Goal: Task Accomplishment & Management: Manage account settings

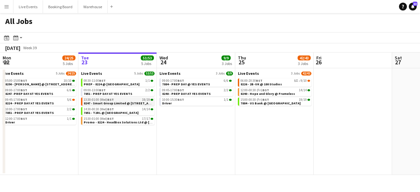
click at [132, 100] on div "13:30-01:00 (Wed) BST 19/19" at bounding box center [119, 99] width 70 height 3
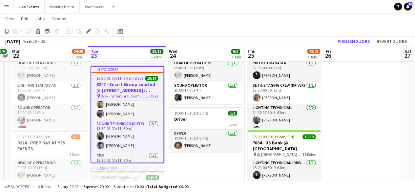
scroll to position [248, 0]
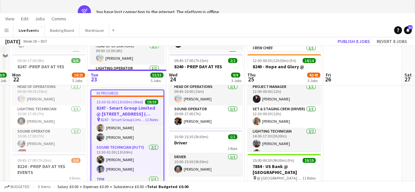
click at [285, 188] on div "Budgeted 0 items Salary £0.00 + Expenses £0.00 + Subsistence £0.00 = Total Budg…" at bounding box center [207, 186] width 415 height 11
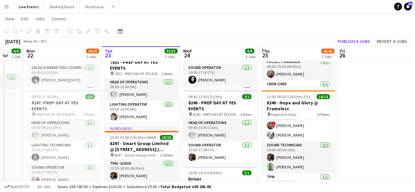
scroll to position [85, 0]
click at [231, 91] on div at bounding box center [220, 91] width 74 height 1
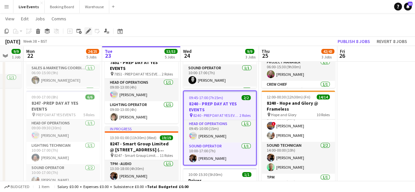
click at [88, 30] on icon at bounding box center [88, 32] width 4 height 4
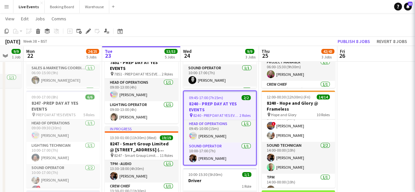
type input "**********"
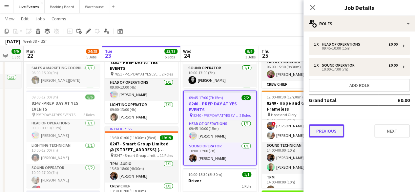
click at [341, 136] on button "Previous" at bounding box center [326, 130] width 35 height 13
click at [0, 0] on input "**********" at bounding box center [0, 0] width 0 height 0
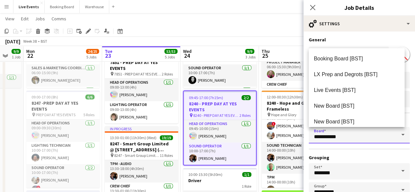
scroll to position [43, 0]
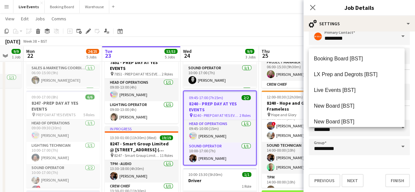
click at [372, 166] on form "**********" at bounding box center [360, 90] width 112 height 194
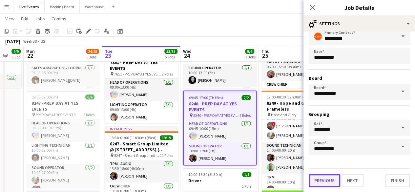
click at [330, 182] on button "Previous" at bounding box center [325, 180] width 32 height 13
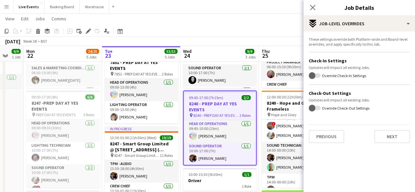
scroll to position [0, 0]
click at [330, 139] on button "Previous" at bounding box center [326, 136] width 35 height 13
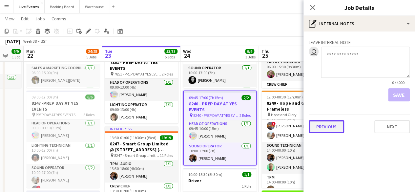
click at [329, 132] on button "Previous" at bounding box center [326, 126] width 35 height 13
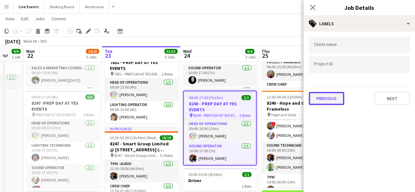
click at [325, 101] on button "Previous" at bounding box center [326, 98] width 35 height 13
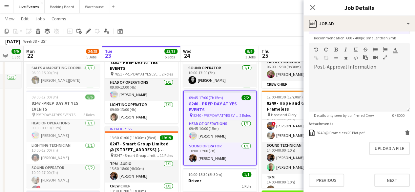
scroll to position [147, 0]
click at [313, 7] on icon at bounding box center [313, 7] width 6 height 6
